Goal: Information Seeking & Learning: Learn about a topic

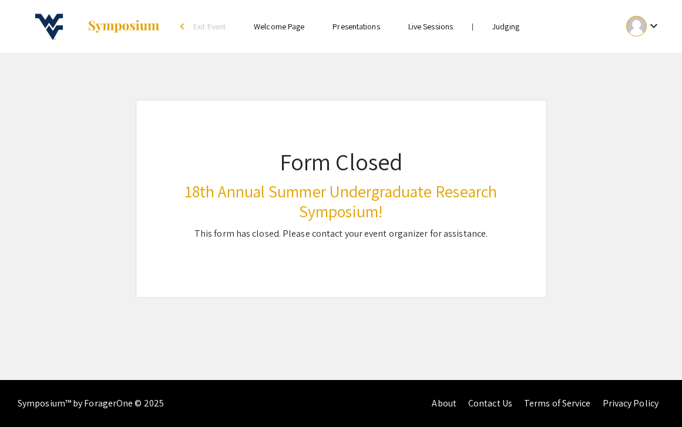
click at [497, 23] on link "Judging" at bounding box center [505, 26] width 27 height 11
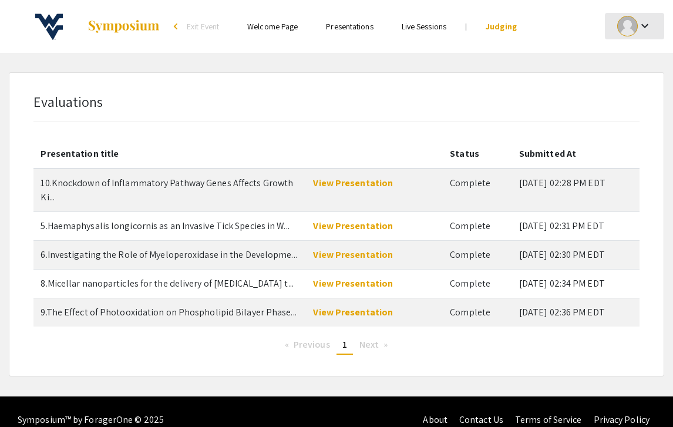
click at [647, 26] on mat-icon "keyboard_arrow_down" at bounding box center [645, 26] width 14 height 14
click at [354, 183] on div at bounding box center [336, 213] width 673 height 427
click at [351, 185] on link "View Presentation" at bounding box center [353, 183] width 80 height 12
click at [355, 29] on link "Presentations" at bounding box center [349, 26] width 47 height 11
click at [647, 29] on mat-icon "keyboard_arrow_down" at bounding box center [645, 26] width 14 height 14
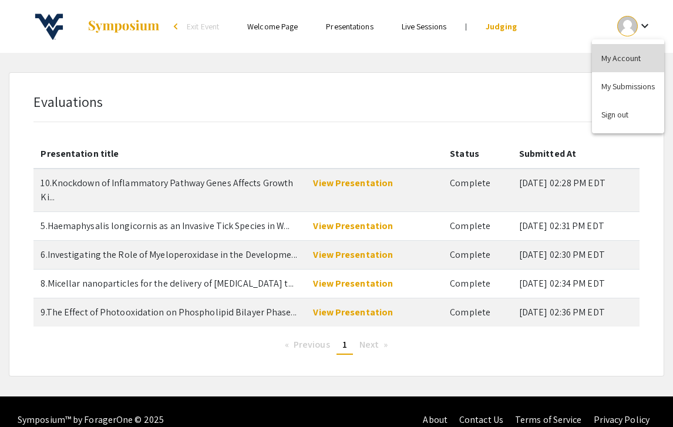
click at [629, 63] on button "My Account" at bounding box center [628, 58] width 72 height 28
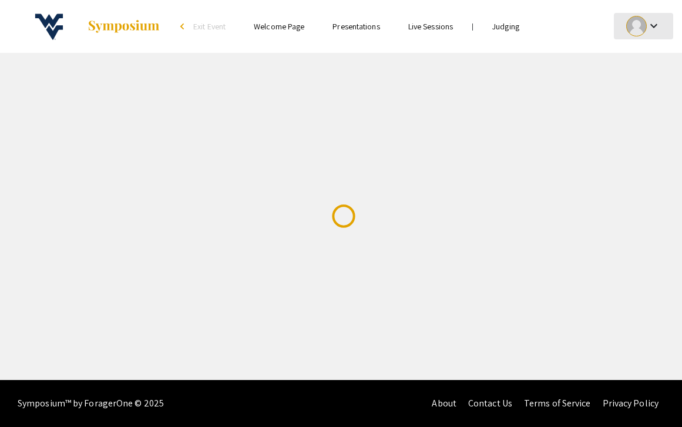
click at [652, 28] on mat-icon "keyboard_arrow_down" at bounding box center [654, 26] width 14 height 14
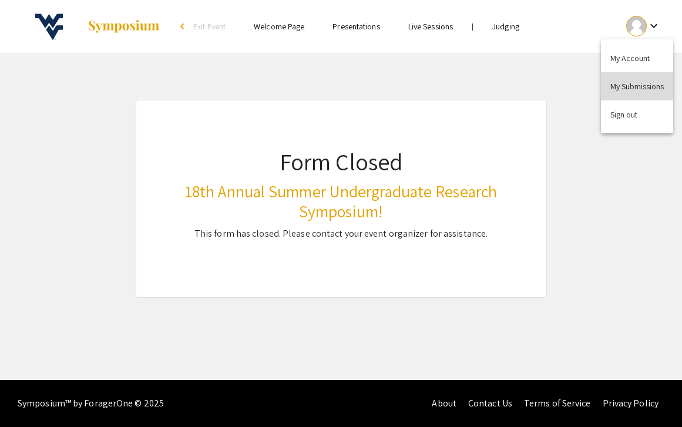
click at [615, 91] on button "My Submissions" at bounding box center [637, 86] width 72 height 28
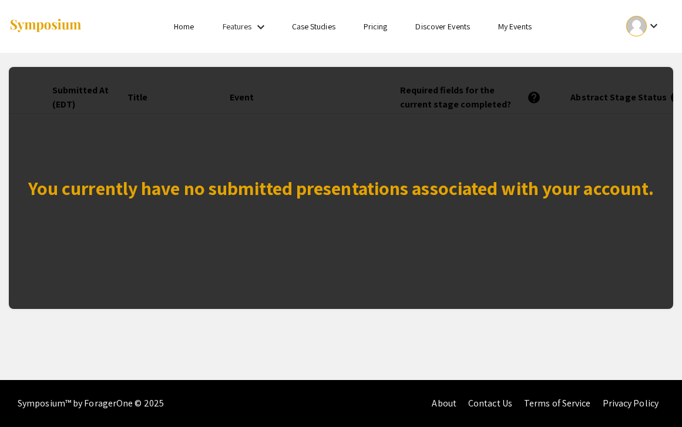
click at [516, 28] on link "My Events" at bounding box center [514, 26] width 33 height 11
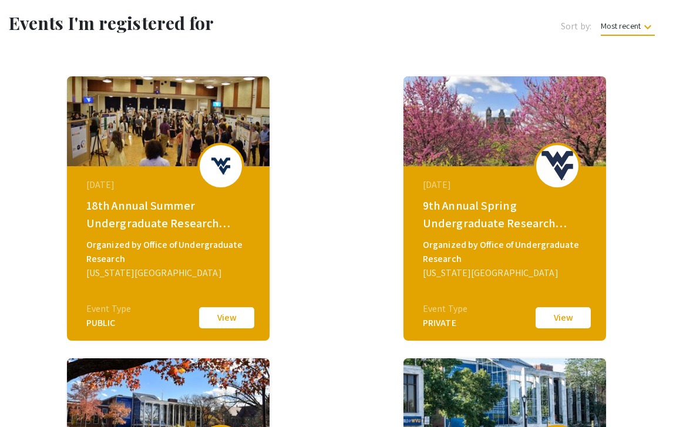
scroll to position [56, 0]
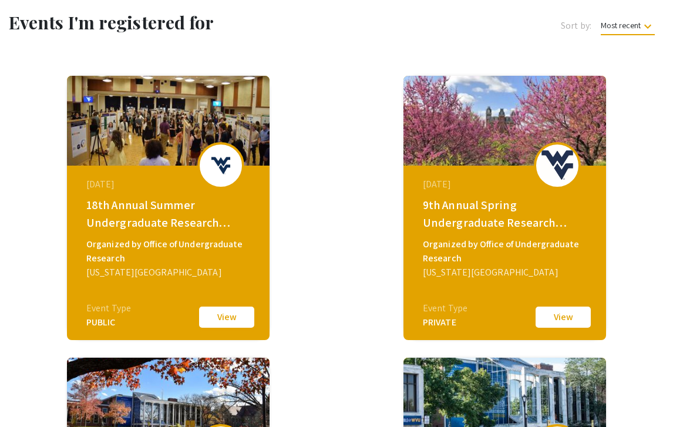
click at [230, 321] on button "View" at bounding box center [226, 317] width 59 height 25
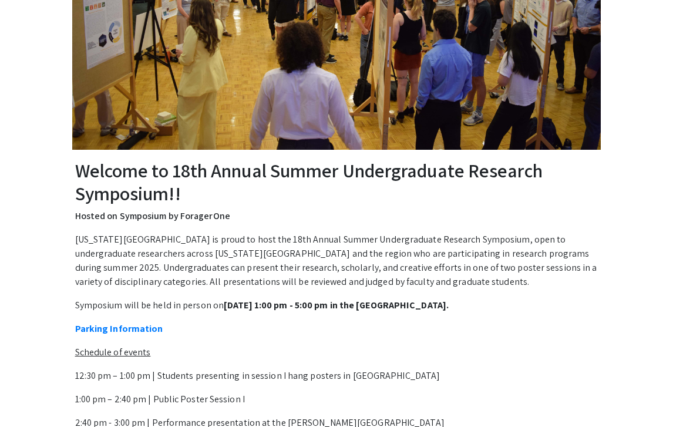
scroll to position [255, 0]
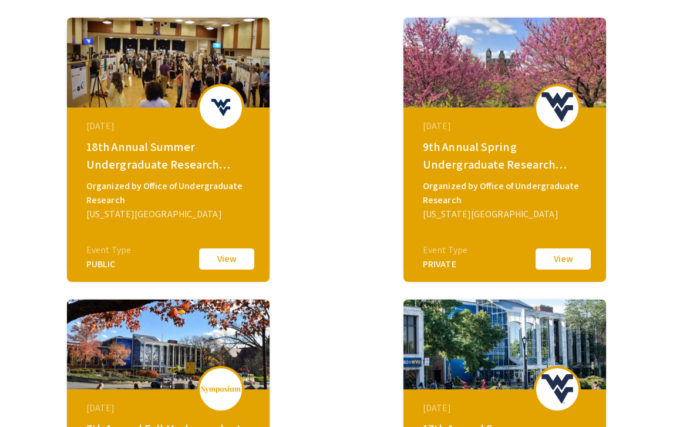
scroll to position [116, 0]
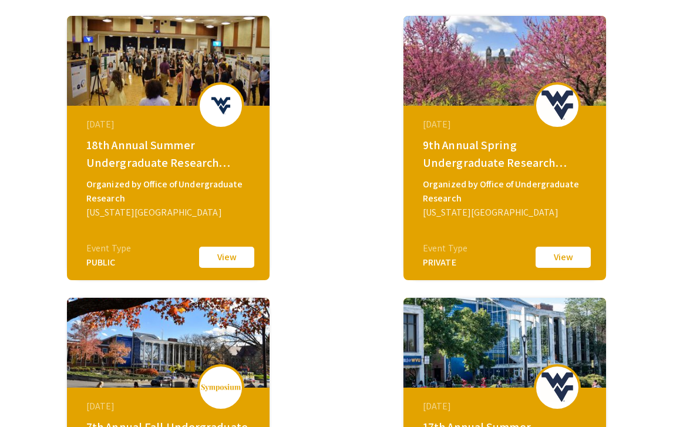
click at [562, 253] on button "View" at bounding box center [563, 257] width 59 height 25
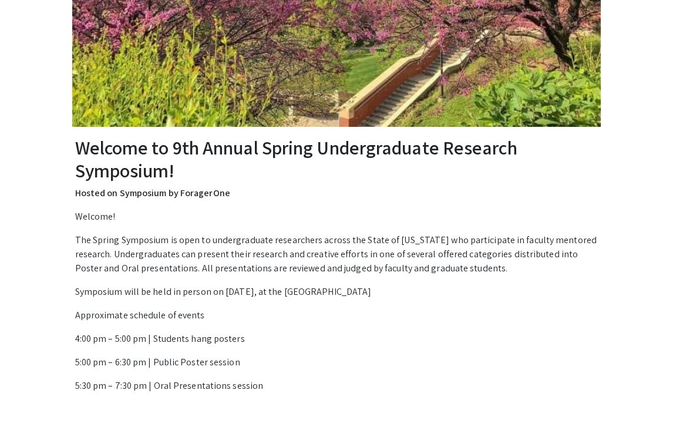
scroll to position [326, 0]
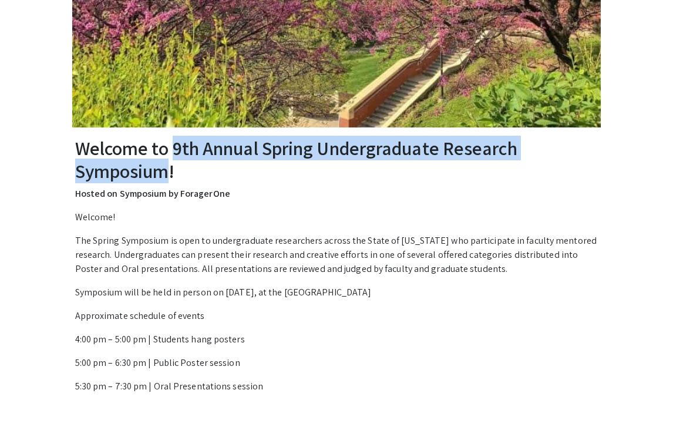
drag, startPoint x: 176, startPoint y: 148, endPoint x: 167, endPoint y: 177, distance: 30.7
click at [167, 177] on h2 "Welcome to 9th Annual Spring Undergraduate Research Symposium!" at bounding box center [336, 159] width 523 height 45
copy h2 "9th Annual Spring Undergraduate Research Symposium"
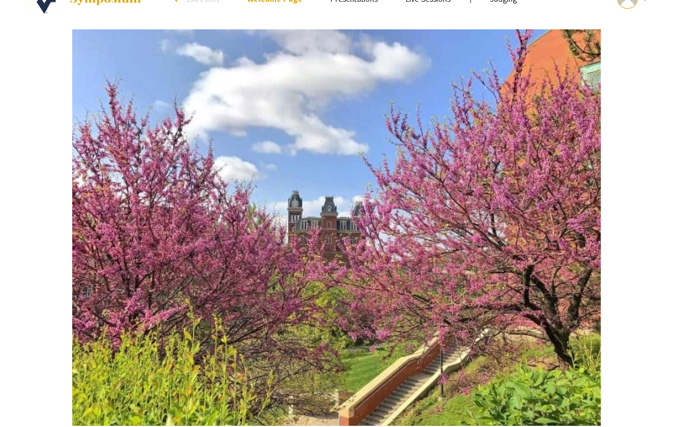
scroll to position [0, 0]
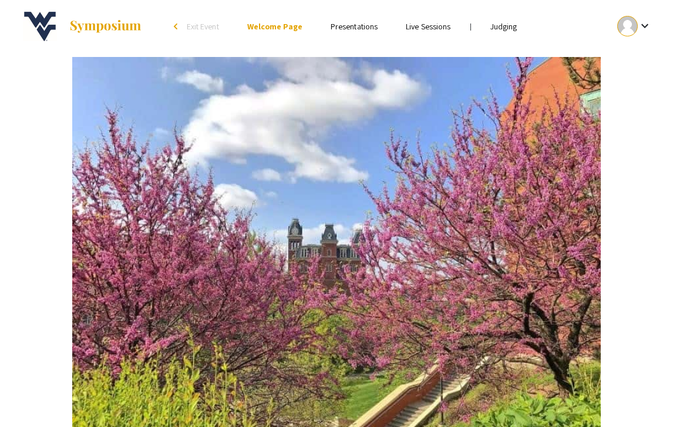
click at [510, 31] on link "Judging" at bounding box center [503, 26] width 27 height 11
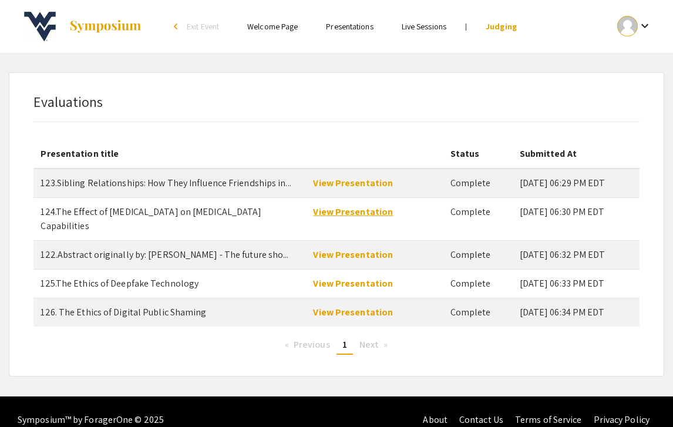
click at [353, 211] on link "View Presentation" at bounding box center [353, 212] width 80 height 12
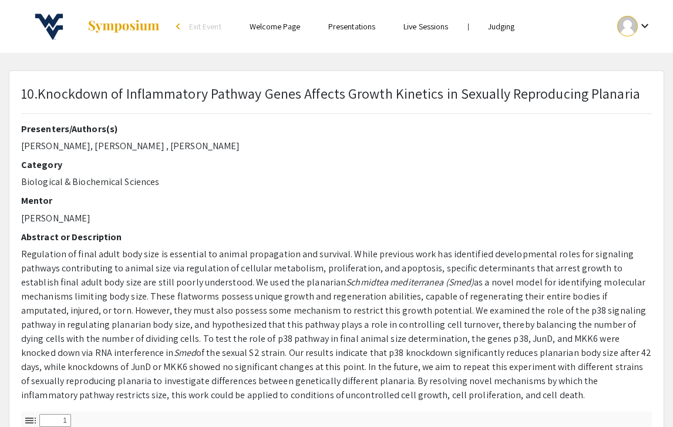
select select "custom"
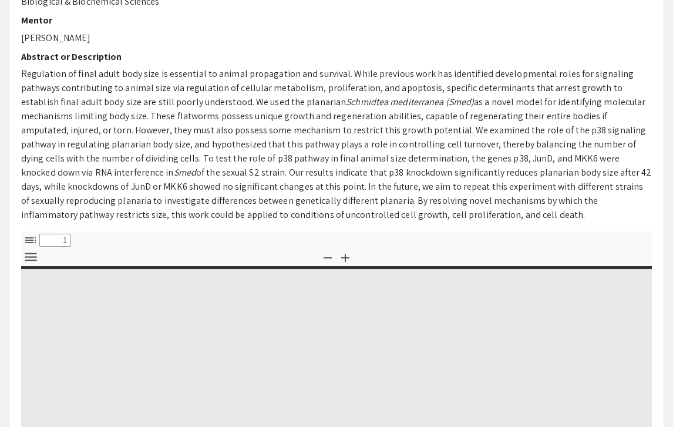
type input "0"
select select "custom"
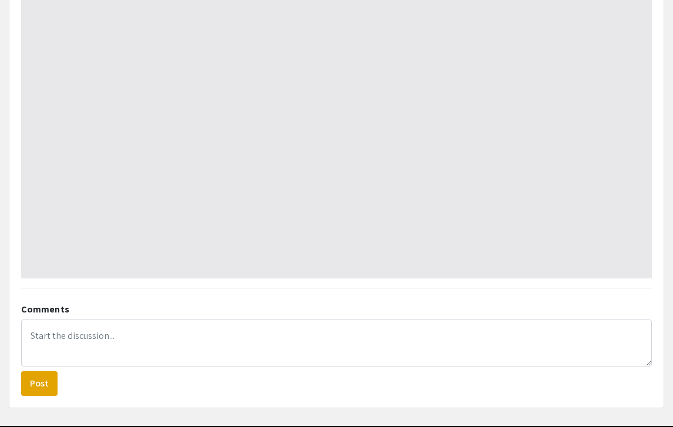
scroll to position [558, 0]
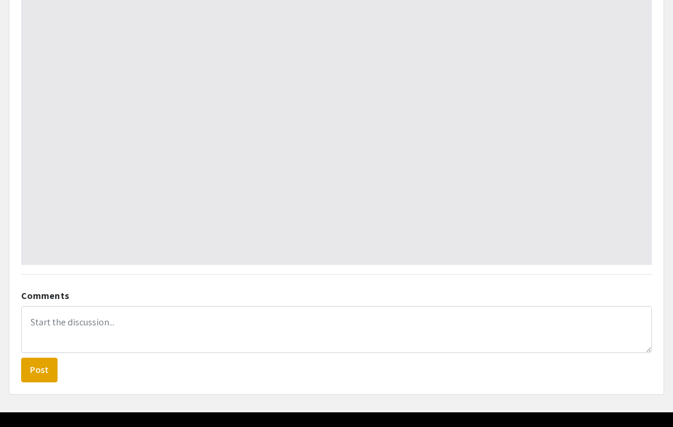
type input "1"
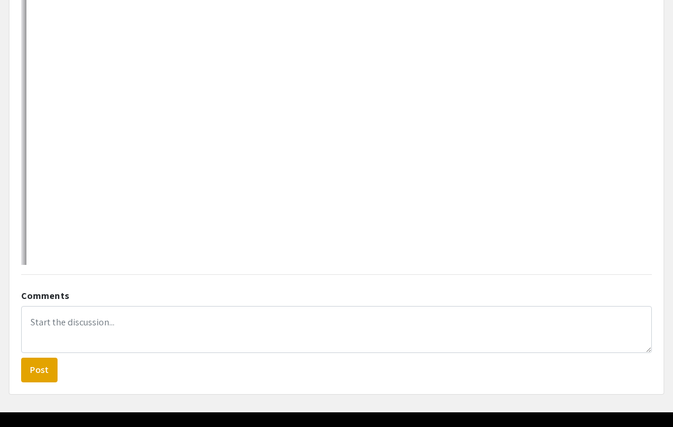
scroll to position [0, 0]
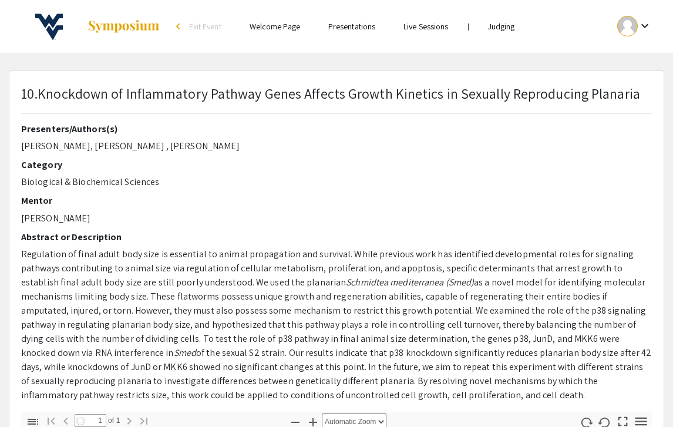
select select "auto"
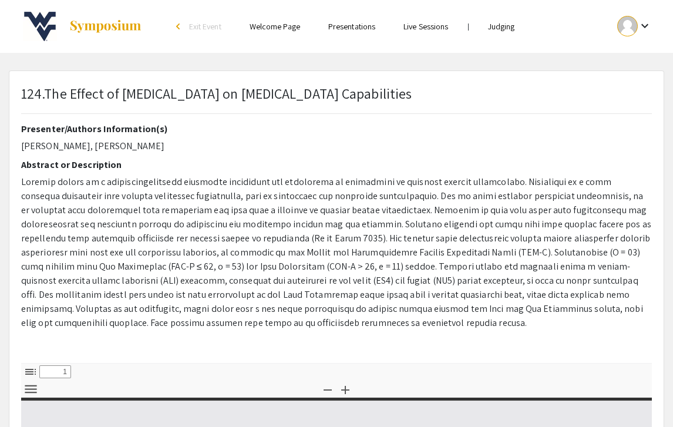
select select "custom"
type input "0"
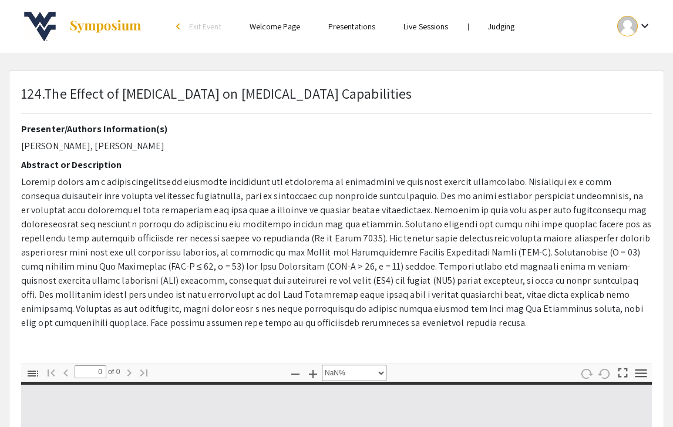
select select "auto"
type input "1"
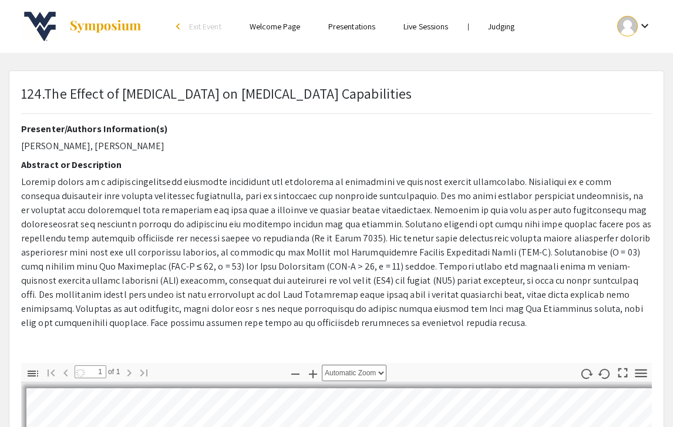
select select "auto"
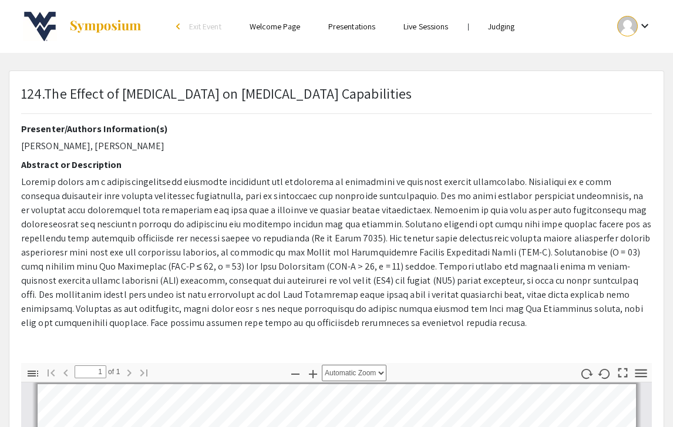
click at [113, 220] on span at bounding box center [336, 252] width 630 height 153
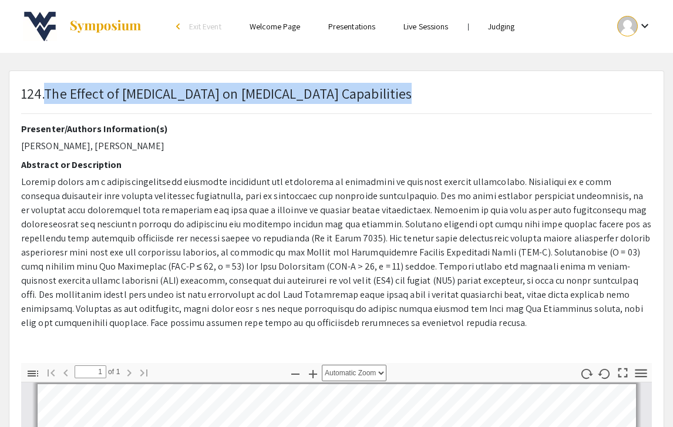
drag, startPoint x: 46, startPoint y: 93, endPoint x: 368, endPoint y: 93, distance: 322.4
click at [368, 93] on div "124.The Effect of [MEDICAL_DATA] on [MEDICAL_DATA] Capabilities" at bounding box center [336, 103] width 648 height 41
copy p "The Effect of [MEDICAL_DATA] on [MEDICAL_DATA] Capabilities"
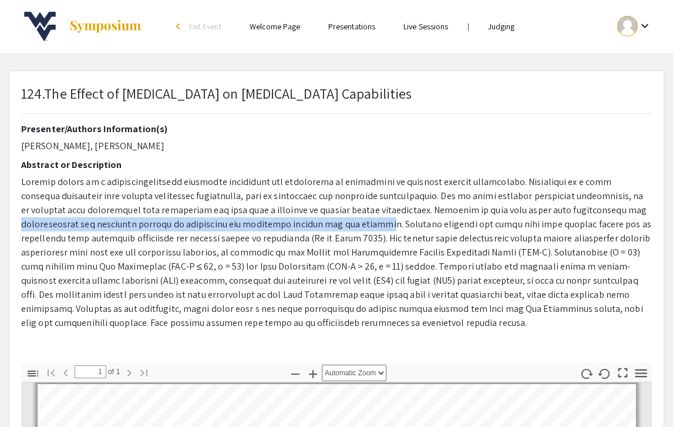
drag, startPoint x: 544, startPoint y: 210, endPoint x: 299, endPoint y: 221, distance: 244.5
click at [299, 221] on span at bounding box center [336, 252] width 630 height 153
copy span "understanding the expansive effects of [MEDICAL_DATA] and treatment methods for…"
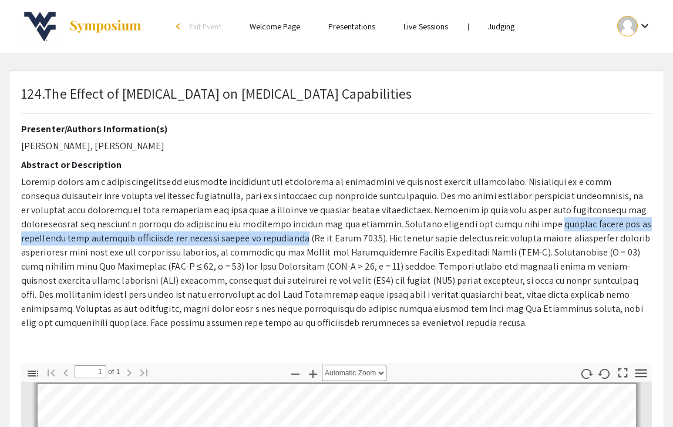
drag, startPoint x: 457, startPoint y: 226, endPoint x: 193, endPoint y: 238, distance: 264.5
click at [193, 238] on span at bounding box center [336, 252] width 630 height 153
copy span "sensory gating can be associated with cognitive dissonance and greater levels o…"
